Goal: Information Seeking & Learning: Learn about a topic

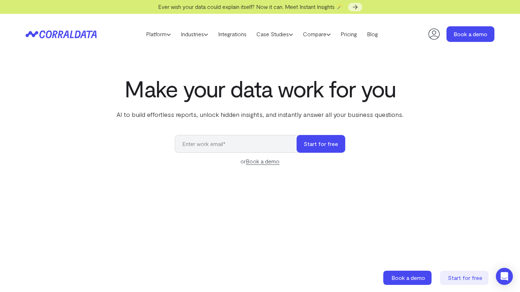
drag, startPoint x: 223, startPoint y: 36, endPoint x: 226, endPoint y: 42, distance: 7.2
click at [223, 36] on link "Integrations" at bounding box center [232, 34] width 38 height 11
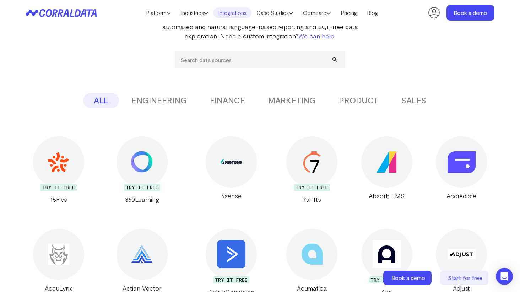
scroll to position [21, 0]
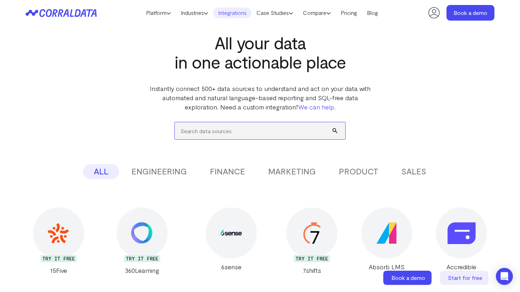
click at [230, 133] on input "search" at bounding box center [260, 130] width 171 height 17
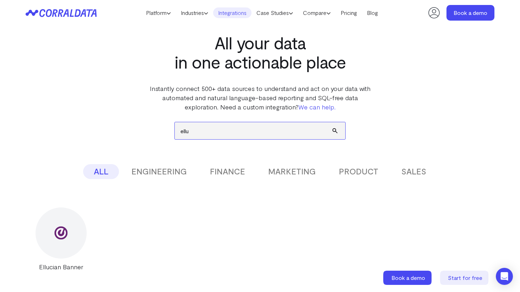
type input "ellu"
click at [69, 239] on img at bounding box center [61, 233] width 28 height 28
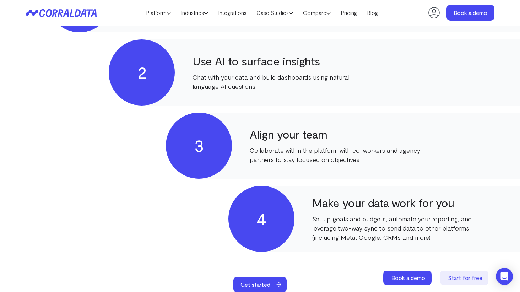
scroll to position [483, 0]
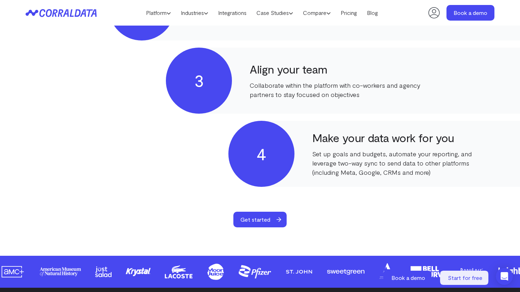
click at [355, 18] on header "Platform AI Reporting Use AI to effortlessly answer any business questions from…" at bounding box center [260, 13] width 469 height 26
click at [356, 15] on link "Pricing" at bounding box center [349, 12] width 26 height 11
